Goal: Find specific page/section: Find specific page/section

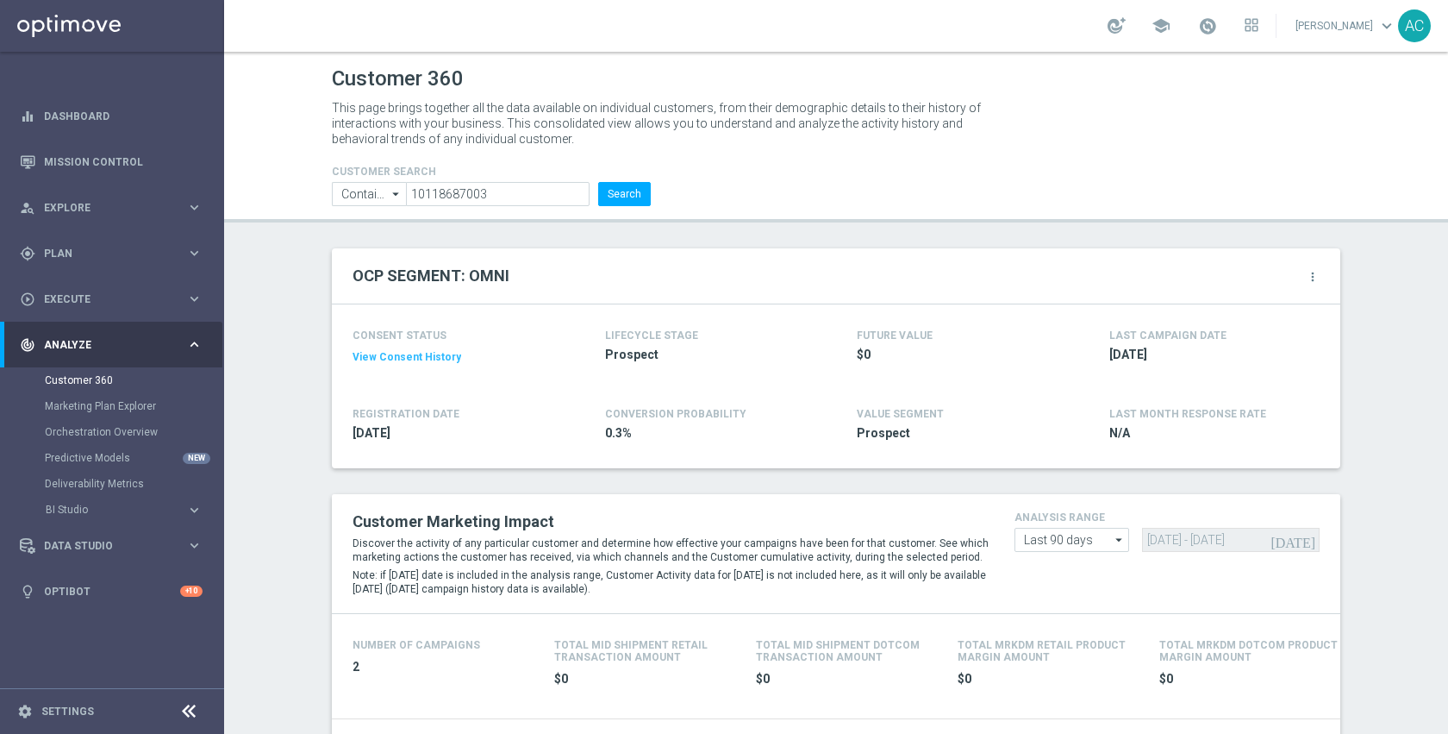
scroll to position [2279, 0]
